Goal: Task Accomplishment & Management: Use online tool/utility

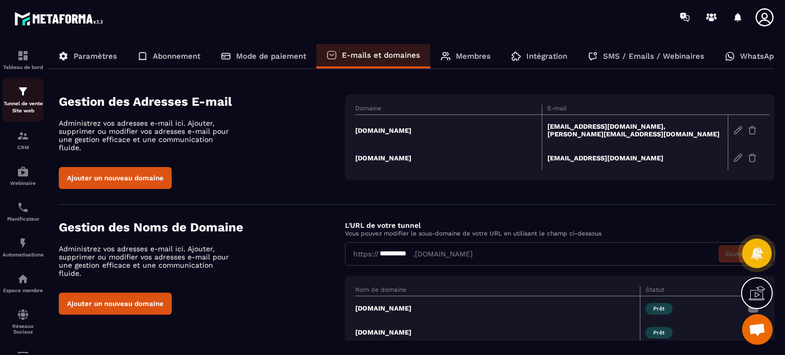
drag, startPoint x: 0, startPoint y: 0, endPoint x: 24, endPoint y: 79, distance: 82.7
click at [24, 79] on link "Tunnel de vente Site web" at bounding box center [23, 100] width 41 height 44
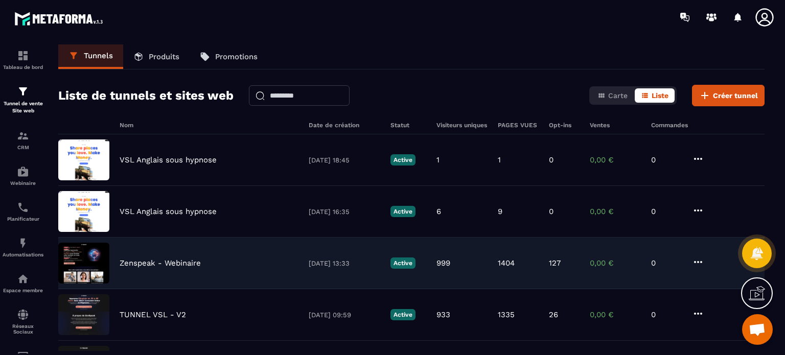
click at [144, 264] on p "Zenspeak - Webinaire" at bounding box center [160, 263] width 81 height 9
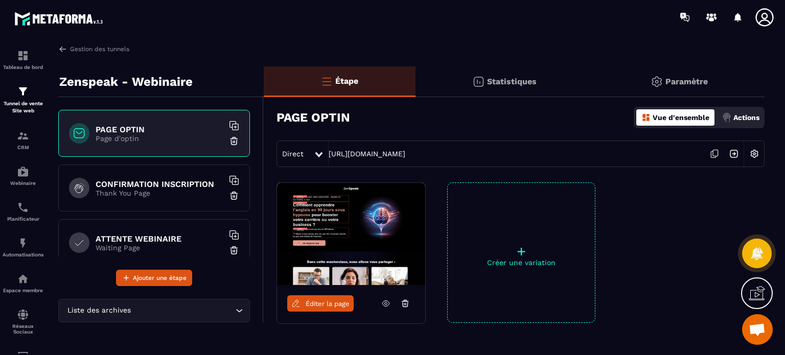
click at [333, 303] on span "Éditer la page" at bounding box center [328, 304] width 44 height 8
